Goal: Use online tool/utility: Utilize a website feature to perform a specific function

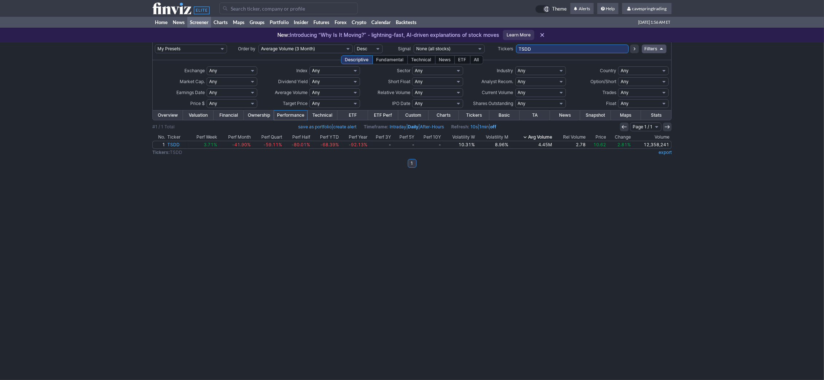
drag, startPoint x: 379, startPoint y: 38, endPoint x: 283, endPoint y: 25, distance: 96.6
click at [516, 44] on input "TSDD" at bounding box center [572, 48] width 113 height 9
paste input "SPYG,FBTC,XBI,IYR,GDXJ,XLE,XLP,GLDM,GDX,NKE,IAU,IBIT,ETSY,JEPQ,BITX,HIMS,CFG,IN…"
type input "SPYG,FBTC,XBI,IYR,GDXJ,XLE,XLP,GLDM,GDX,NKE,IAU,IBIT,ETSY,JEPQ,BITX,HIMS,CFG,IN…"
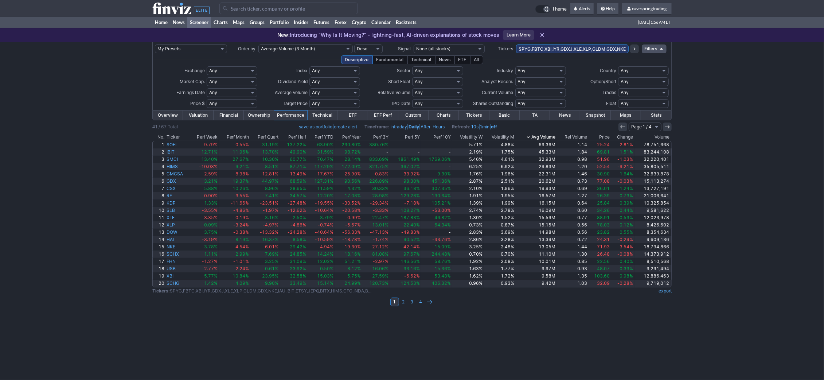
click at [670, 290] on link "export" at bounding box center [664, 290] width 13 height 5
click at [578, 48] on input "SPYG,FBTC,XBI,IYR,GDXJ,XLE,XLP,GLDM,GDX,NKE,IAU,IBIT,ETSY,JEPQ,BITX,HIMS,CFG,IN…" at bounding box center [572, 48] width 113 height 9
type input "JEPQ"
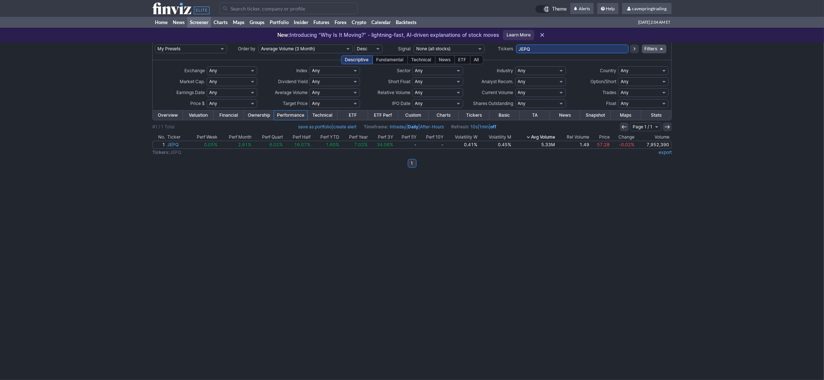
click at [549, 48] on input "JEPQ" at bounding box center [572, 48] width 113 height 9
type input "FHN"
drag, startPoint x: 575, startPoint y: 52, endPoint x: 397, endPoint y: 43, distance: 178.7
click at [516, 44] on input "FHN" at bounding box center [572, 48] width 113 height 9
type input "ethe"
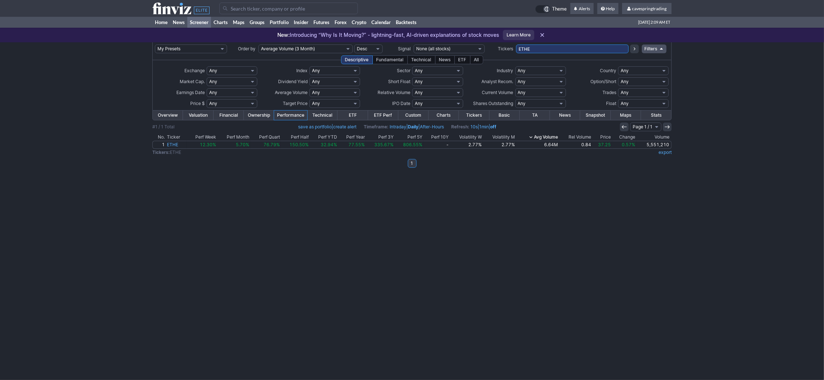
drag, startPoint x: 528, startPoint y: 48, endPoint x: 554, endPoint y: 46, distance: 26.0
click at [553, 47] on input "ETHE" at bounding box center [572, 48] width 113 height 9
type input "ETHw"
drag, startPoint x: 546, startPoint y: 46, endPoint x: 409, endPoint y: 30, distance: 137.9
click at [516, 44] on input "ETHW" at bounding box center [572, 48] width 113 height 9
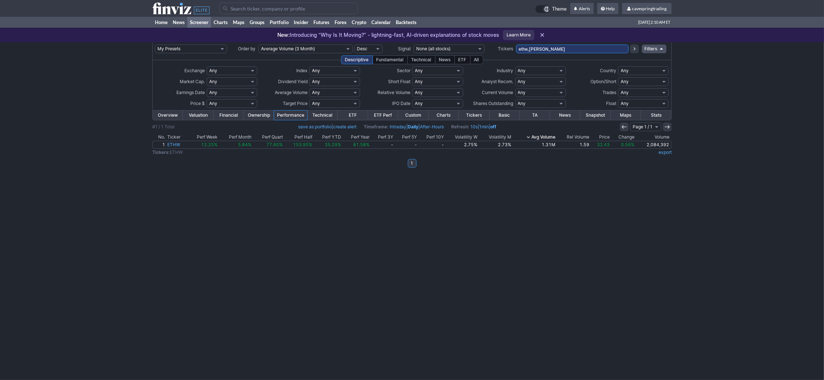
type input "ethe,etha"
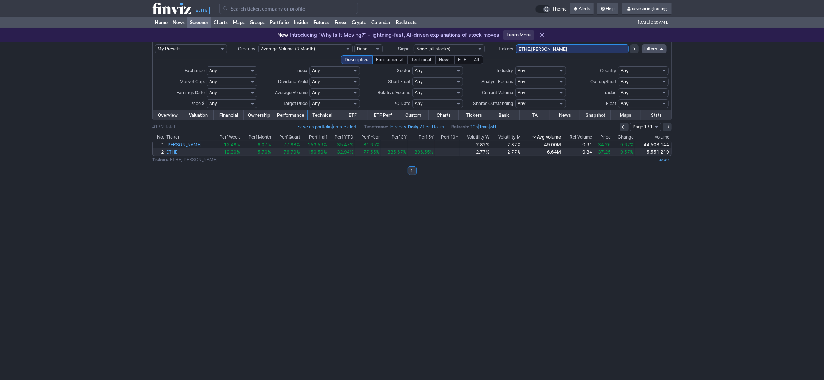
drag, startPoint x: 549, startPoint y: 48, endPoint x: 401, endPoint y: 23, distance: 149.7
click at [516, 44] on input "ETHE,[PERSON_NAME]" at bounding box center [572, 48] width 113 height 9
type input "xle,spyg"
